Goal: Understand process/instructions: Learn how to perform a task or action

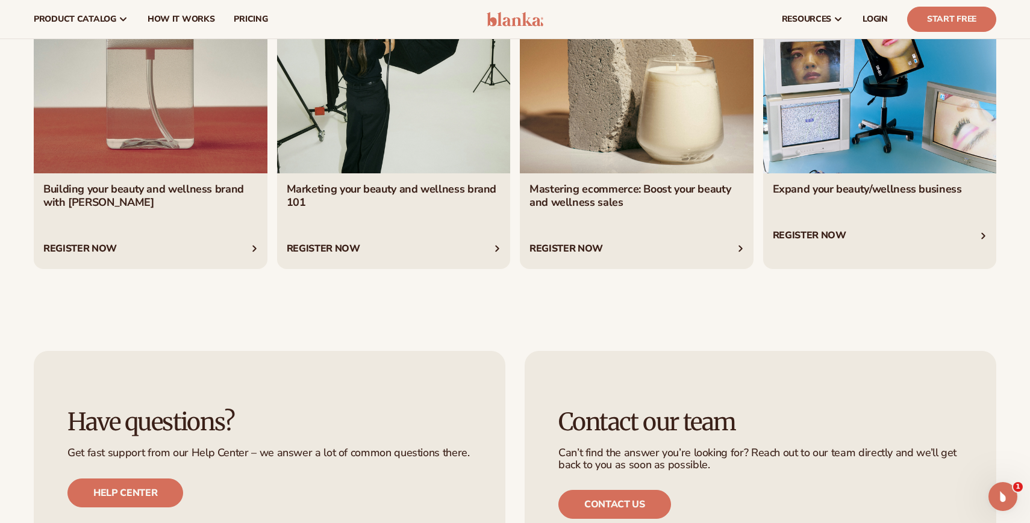
scroll to position [2276, 0]
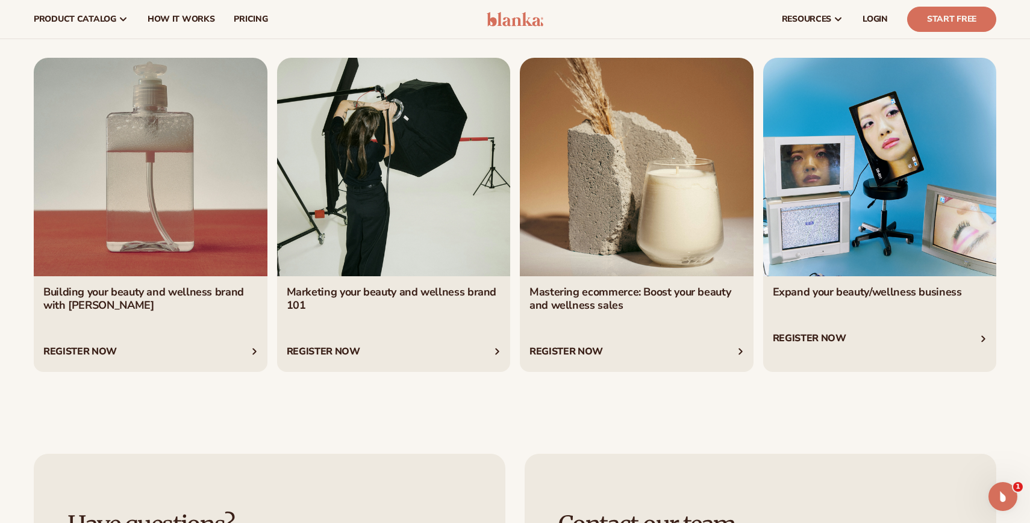
click at [173, 205] on link "1 / 4" at bounding box center [151, 215] width 234 height 314
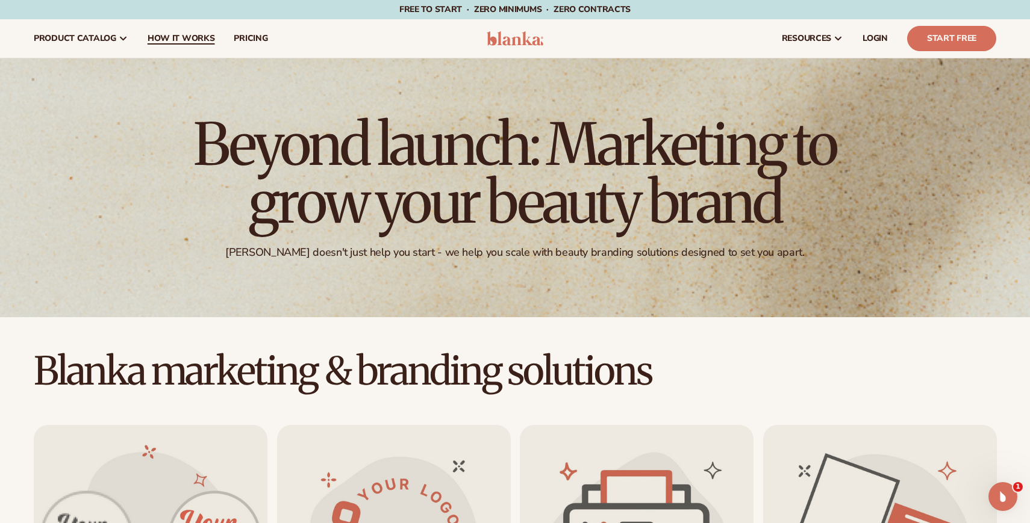
click at [179, 43] on span "How It Works" at bounding box center [181, 39] width 67 height 10
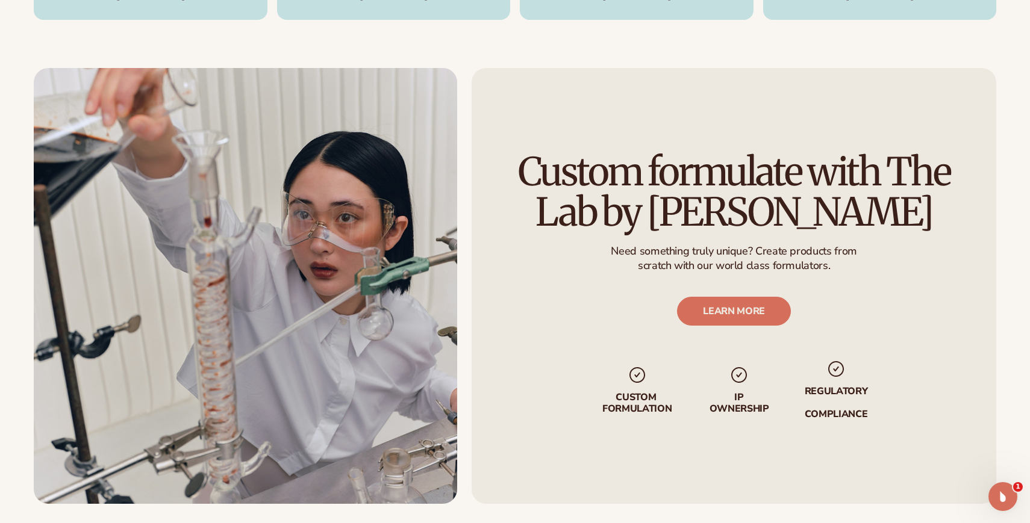
scroll to position [2200, 0]
